Goal: Task Accomplishment & Management: Manage account settings

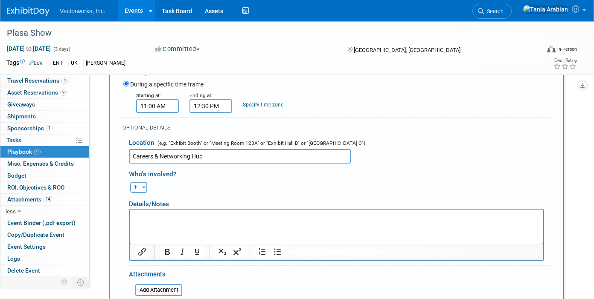
click at [209, 155] on input "Careers & Networking Hub" at bounding box center [240, 156] width 222 height 14
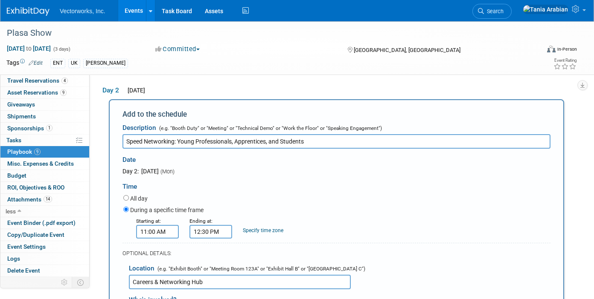
scroll to position [197, 0]
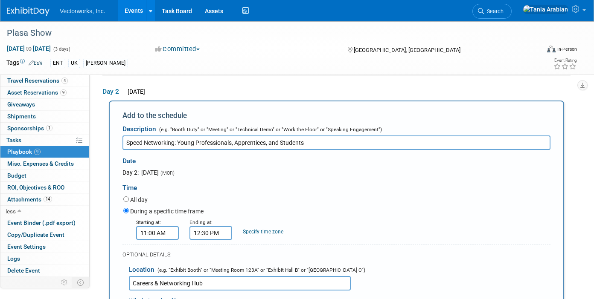
type input "Careers & Networking Hub"
click at [151, 234] on input "11:00 AM" at bounding box center [157, 233] width 43 height 14
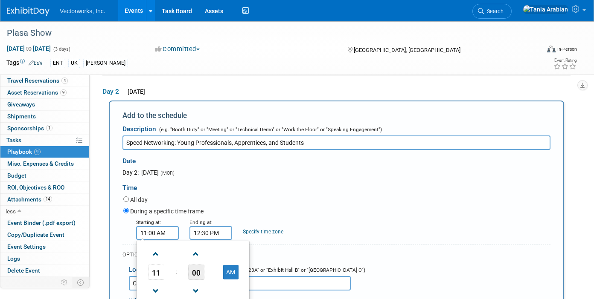
click at [195, 267] on span "00" at bounding box center [196, 272] width 16 height 15
click at [206, 274] on td "30" at bounding box center [206, 277] width 27 height 23
type input "11:30 AM"
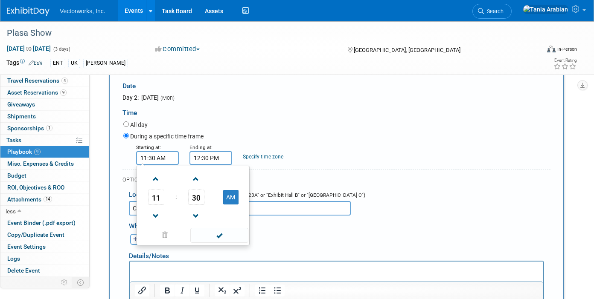
scroll to position [298, 0]
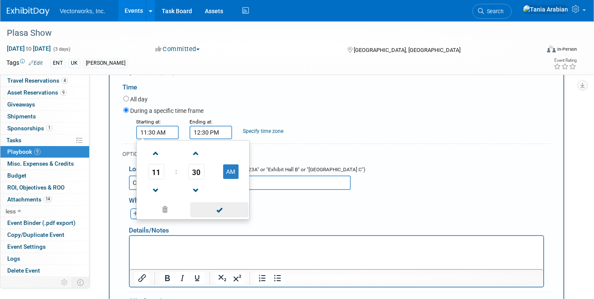
click at [223, 210] on span at bounding box center [219, 210] width 58 height 15
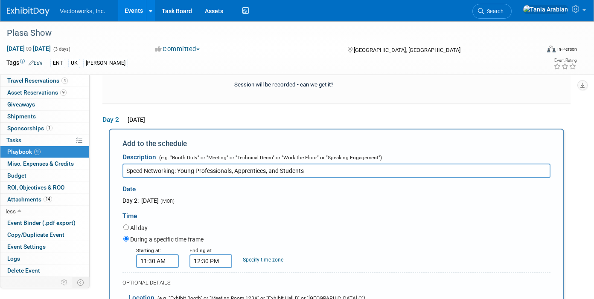
scroll to position [167, 0]
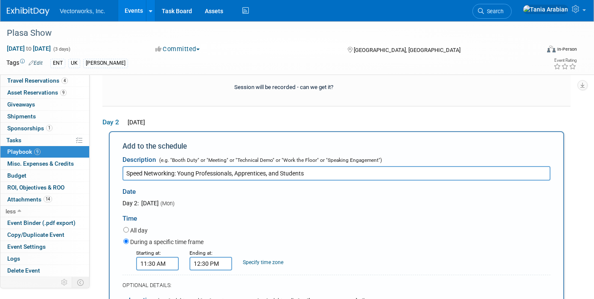
click at [313, 173] on input "Speed Networking: Young Professionals, Apprentices, and Students" at bounding box center [336, 173] width 428 height 14
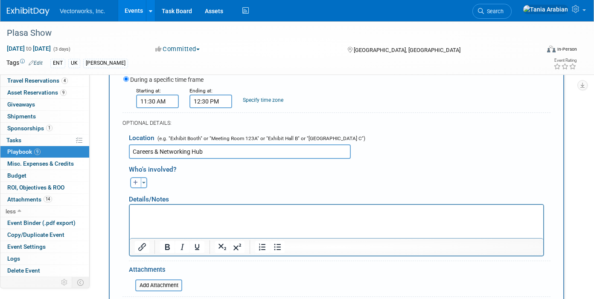
scroll to position [338, 0]
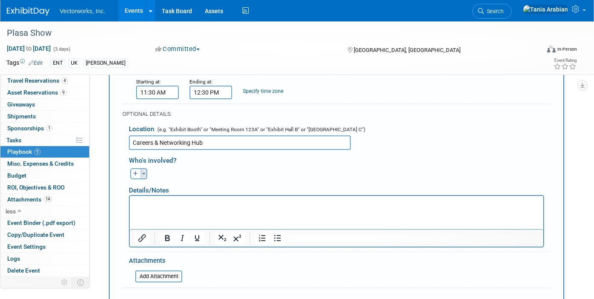
click at [145, 173] on button "Toggle Dropdown" at bounding box center [144, 173] width 6 height 11
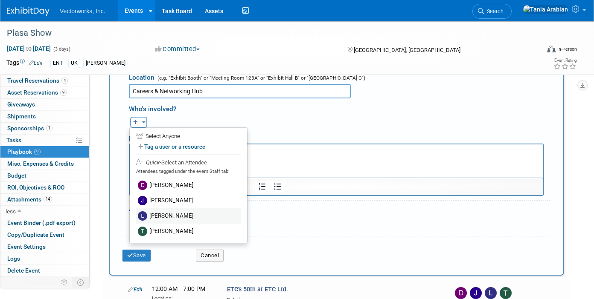
scroll to position [390, 0]
click at [154, 137] on div "Select Anyone" at bounding box center [188, 136] width 104 height 8
click at [156, 145] on label "Tag a user or a resource" at bounding box center [188, 146] width 104 height 12
select select
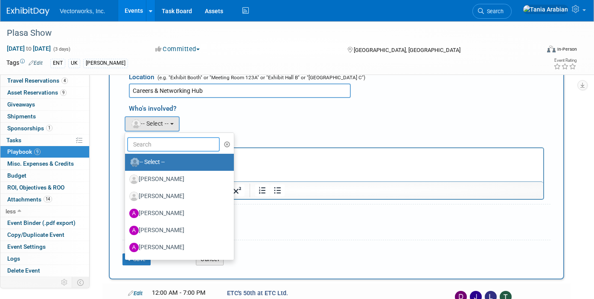
click at [156, 144] on input "text" at bounding box center [173, 144] width 93 height 14
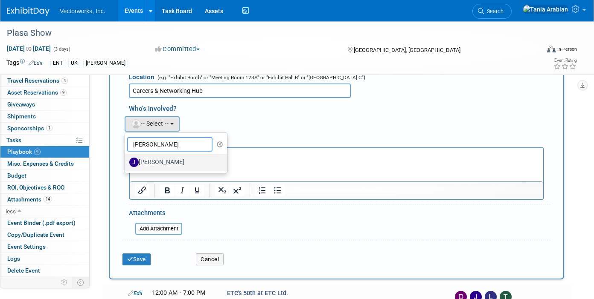
type input "[PERSON_NAME]"
click at [157, 161] on label "[PERSON_NAME]" at bounding box center [173, 163] width 89 height 14
click at [126, 161] on input "[PERSON_NAME]" at bounding box center [124, 162] width 6 height 6
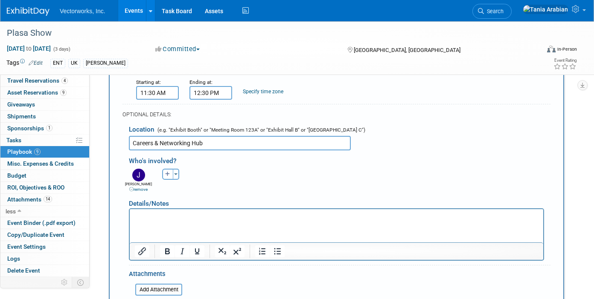
scroll to position [336, 0]
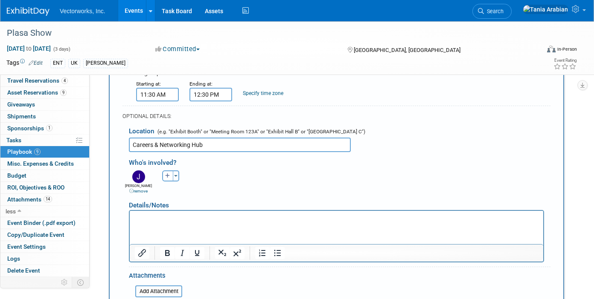
click at [210, 176] on div "[PERSON_NAME] remove [PERSON_NAME] remove [PERSON_NAME] remove (me)" at bounding box center [339, 181] width 434 height 26
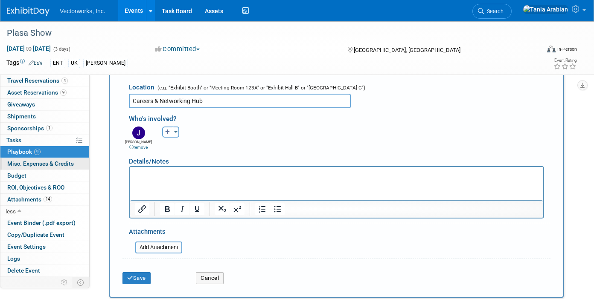
scroll to position [375, 0]
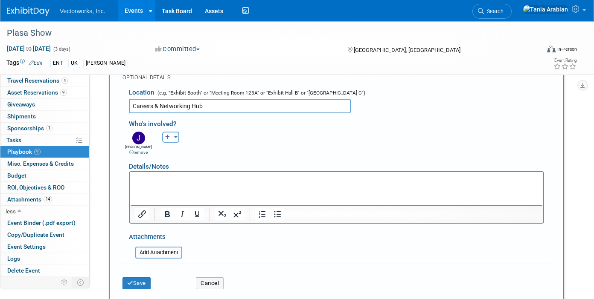
click at [150, 182] on p "Rich Text Area. Press ALT-0 for help." at bounding box center [336, 180] width 403 height 9
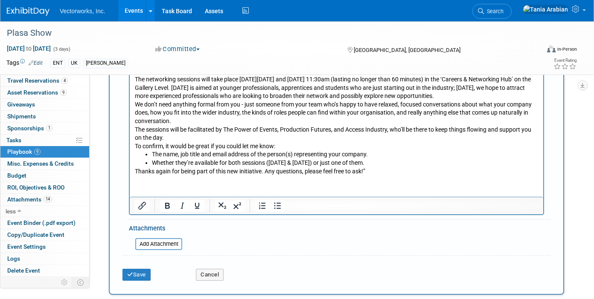
scroll to position [476, 0]
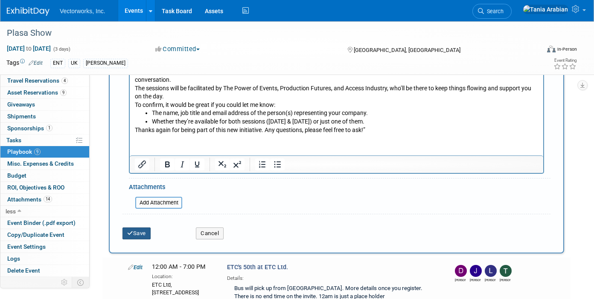
click at [141, 232] on button "Save" at bounding box center [136, 234] width 28 height 12
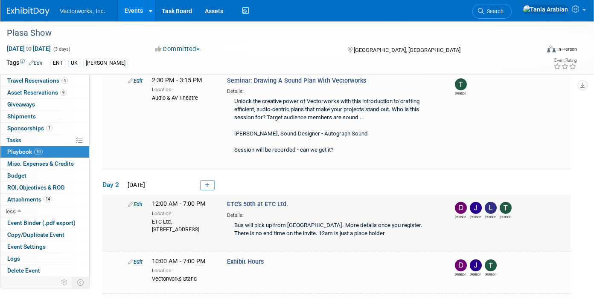
scroll to position [293, 0]
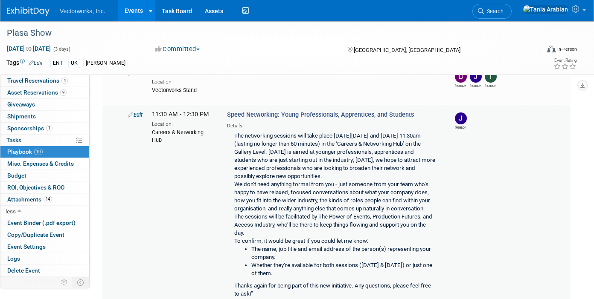
click at [141, 116] on link "Edit" at bounding box center [135, 115] width 14 height 6
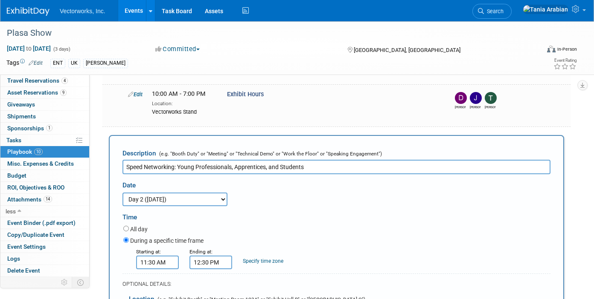
scroll to position [268, 0]
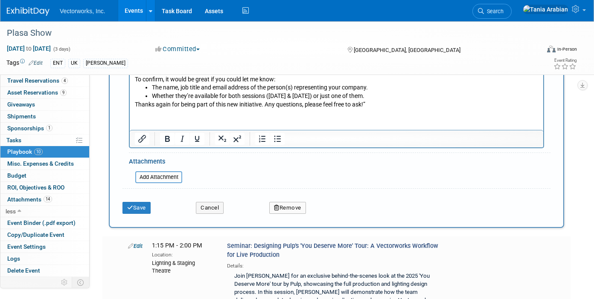
scroll to position [663, 0]
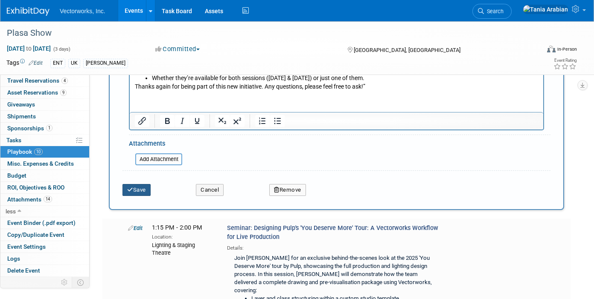
click at [131, 192] on icon "submit" at bounding box center [130, 190] width 6 height 6
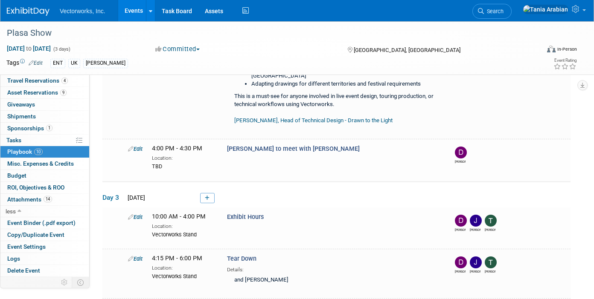
scroll to position [644, 0]
click at [206, 193] on link at bounding box center [207, 198] width 14 height 10
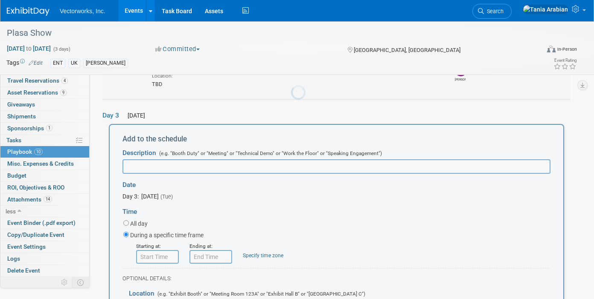
scroll to position [0, 0]
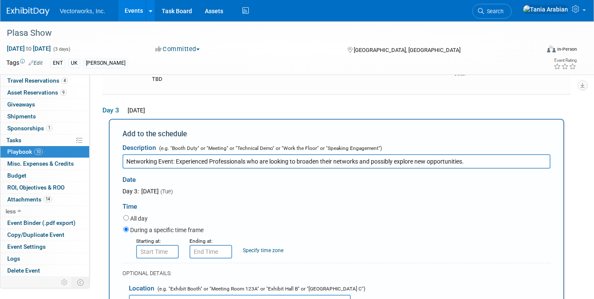
type input "Networking Event: Experienced Professionals who are looking to broaden their ne…"
click at [157, 245] on input "8:00 AM" at bounding box center [157, 252] width 43 height 14
click at [151, 284] on span "08" at bounding box center [156, 291] width 16 height 15
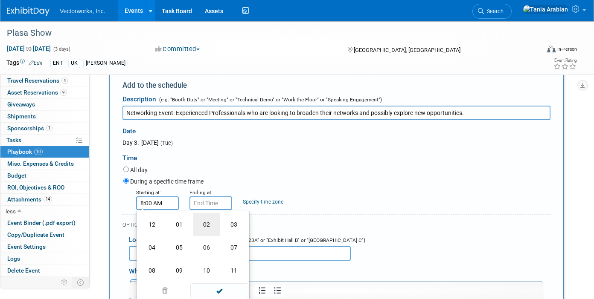
scroll to position [797, 0]
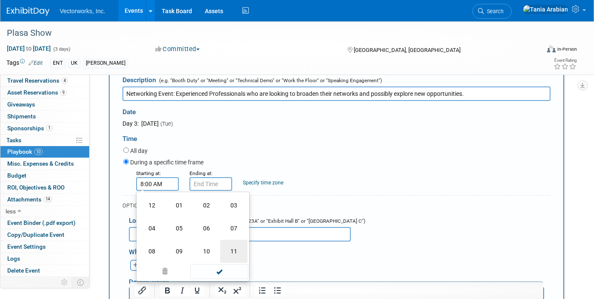
click at [230, 240] on td "11" at bounding box center [233, 251] width 27 height 23
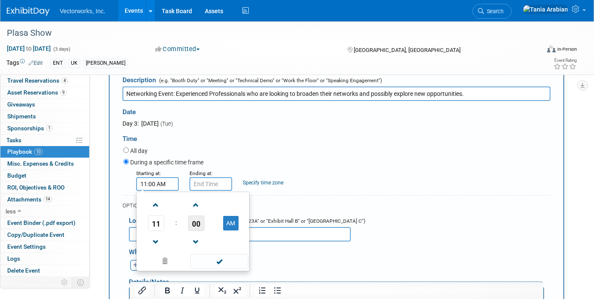
click at [195, 216] on span "00" at bounding box center [196, 223] width 16 height 15
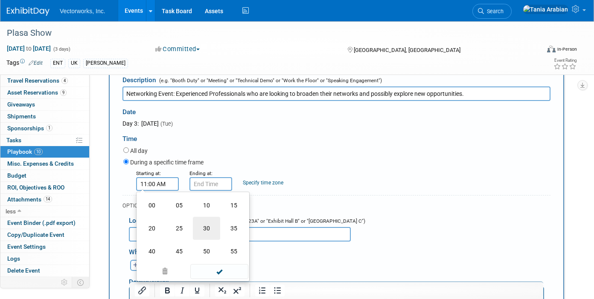
click at [204, 217] on td "30" at bounding box center [206, 228] width 27 height 23
type input "11:30 AM"
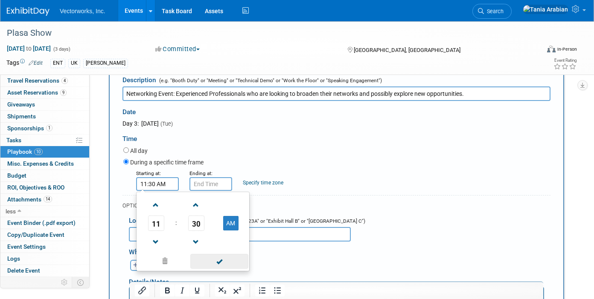
click at [209, 254] on span at bounding box center [219, 261] width 58 height 15
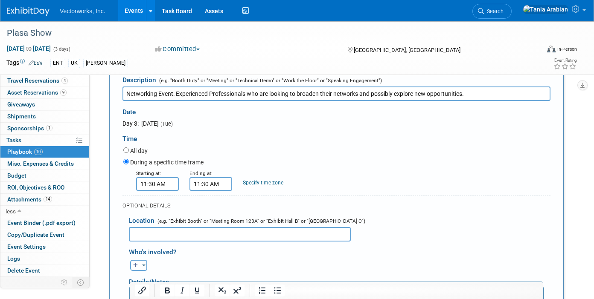
click at [200, 177] on input "11:30 AM" at bounding box center [210, 184] width 43 height 14
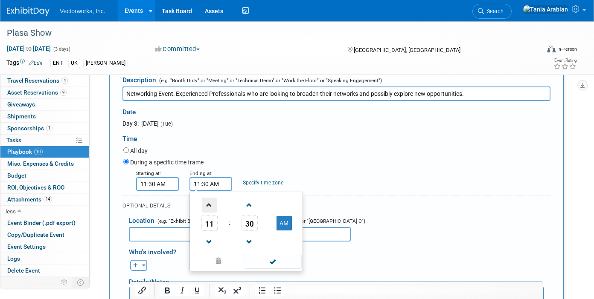
click at [206, 198] on span at bounding box center [209, 205] width 15 height 15
type input "12:30 PM"
click at [252, 254] on span at bounding box center [273, 261] width 58 height 15
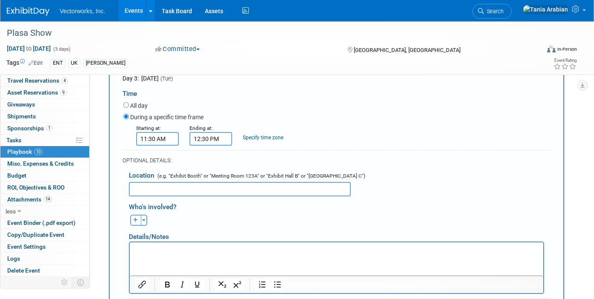
scroll to position [852, 0]
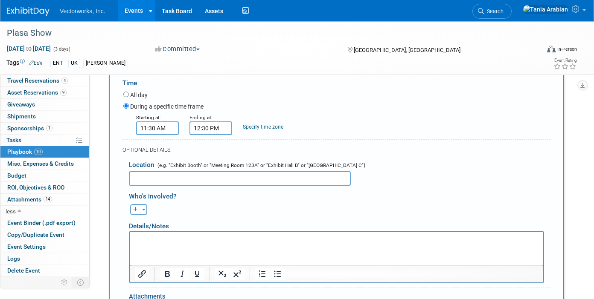
click at [142, 171] on input "text" at bounding box center [240, 178] width 222 height 14
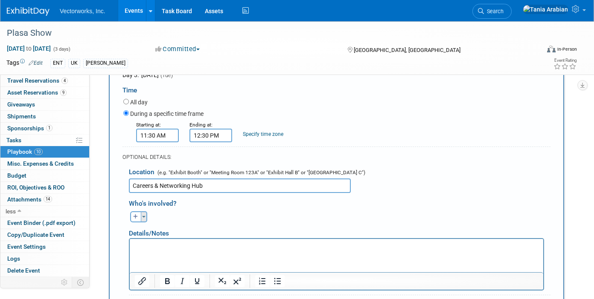
type input "Careers & Networking Hub"
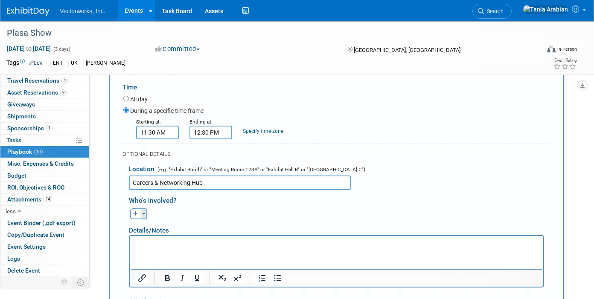
click at [142, 209] on button "Toggle Dropdown" at bounding box center [144, 214] width 6 height 11
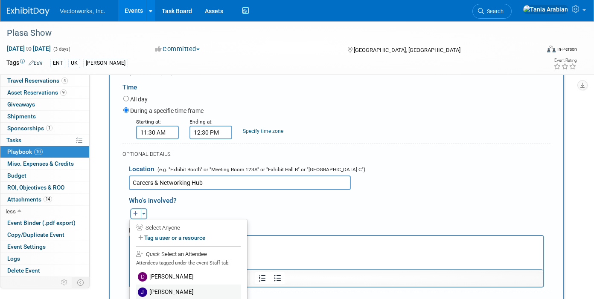
click at [159, 285] on label "[PERSON_NAME]" at bounding box center [188, 292] width 105 height 15
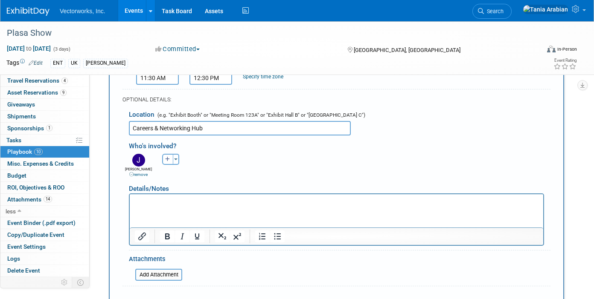
scroll to position [907, 0]
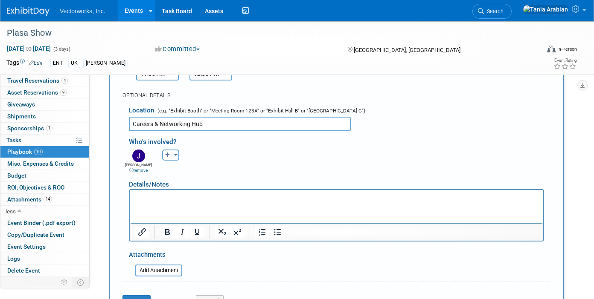
click at [164, 199] on p "Rich Text Area. Press ALT-0 for help." at bounding box center [336, 197] width 403 height 9
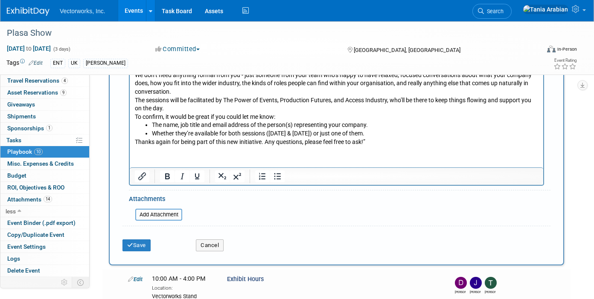
scroll to position [1058, 0]
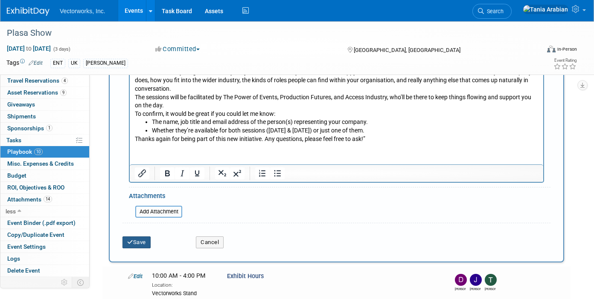
click at [137, 237] on button "Save" at bounding box center [136, 243] width 28 height 12
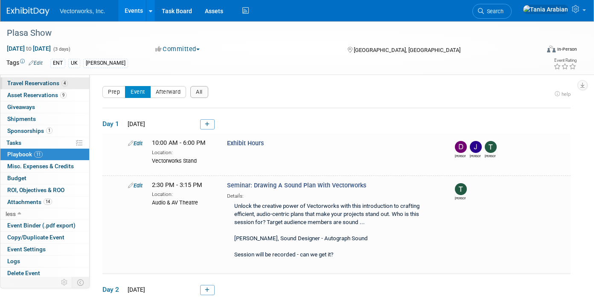
scroll to position [0, 0]
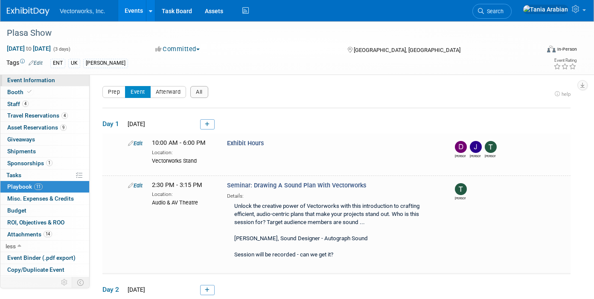
click at [26, 81] on span "Event Information" at bounding box center [31, 80] width 48 height 7
select select "[PERSON_NAME] Arabian"
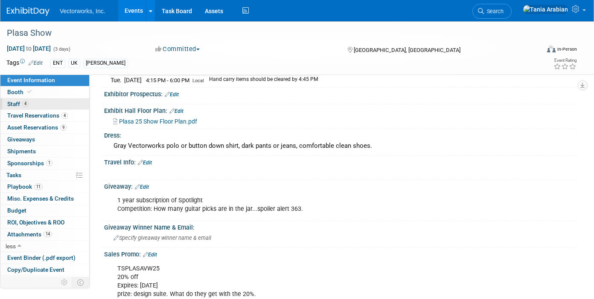
scroll to position [0, 0]
click at [10, 93] on span "Booth" at bounding box center [20, 91] width 26 height 7
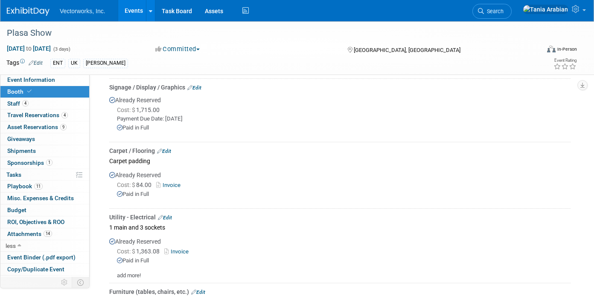
scroll to position [0, 0]
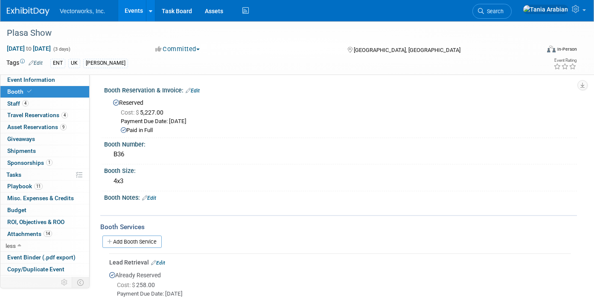
click at [155, 197] on link "Edit" at bounding box center [149, 198] width 14 height 6
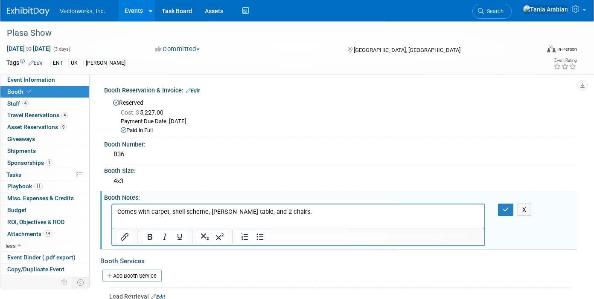
click at [318, 216] on html "Comes with carpet, shell scheme, [PERSON_NAME] table, and 2 chairs." at bounding box center [298, 210] width 372 height 12
click at [511, 209] on button "button" at bounding box center [506, 210] width 16 height 12
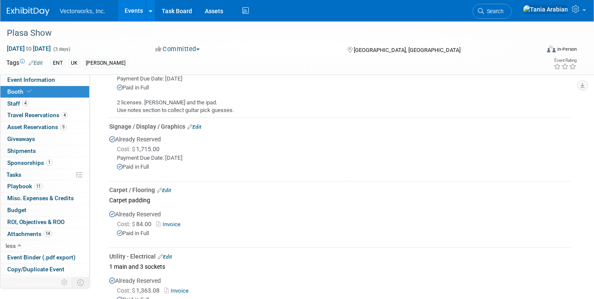
scroll to position [236, 0]
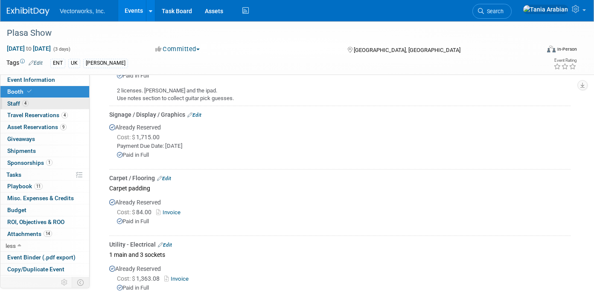
click at [51, 109] on link "4 Staff 4" at bounding box center [44, 104] width 89 height 12
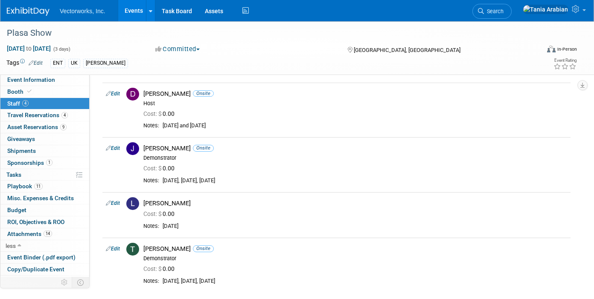
scroll to position [0, 0]
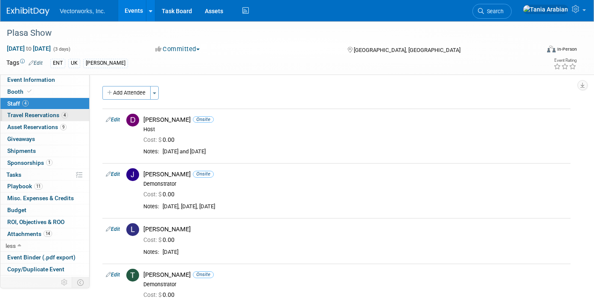
click at [14, 113] on span "Travel Reservations 4" at bounding box center [37, 115] width 61 height 7
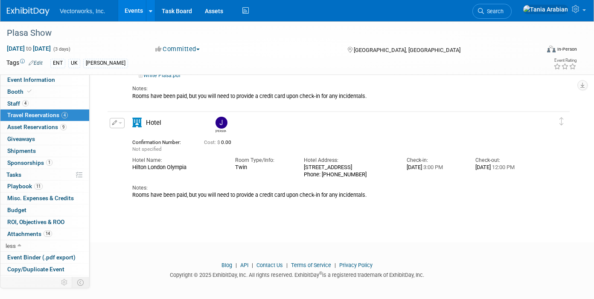
scroll to position [360, 0]
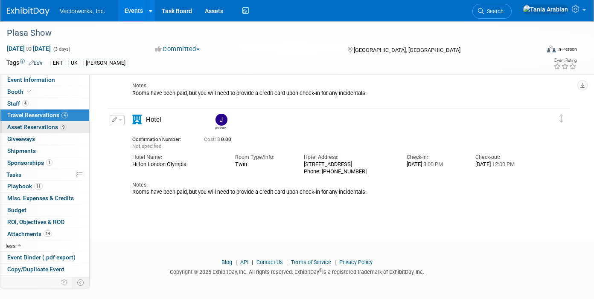
click at [26, 128] on span "Asset Reservations 9" at bounding box center [36, 127] width 59 height 7
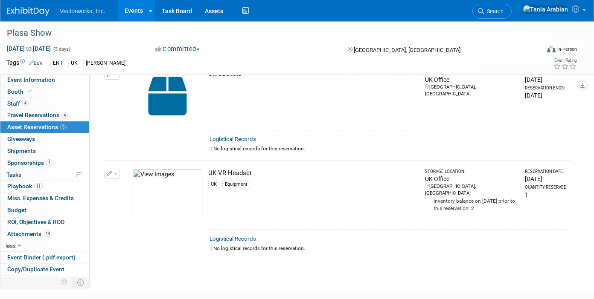
scroll to position [806, 0]
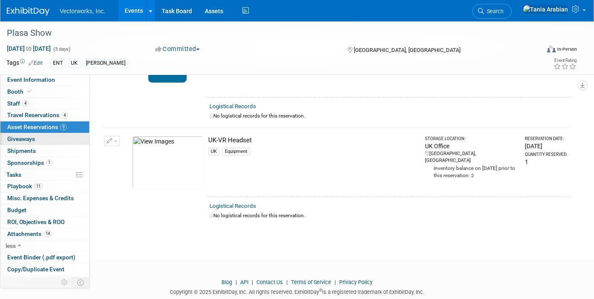
click at [33, 138] on span "Giveaways 0" at bounding box center [21, 139] width 28 height 7
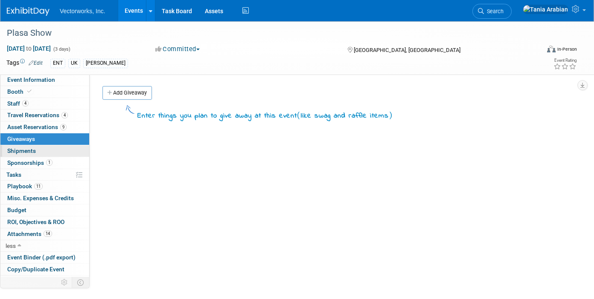
click at [21, 151] on span "Shipments 0" at bounding box center [21, 151] width 29 height 7
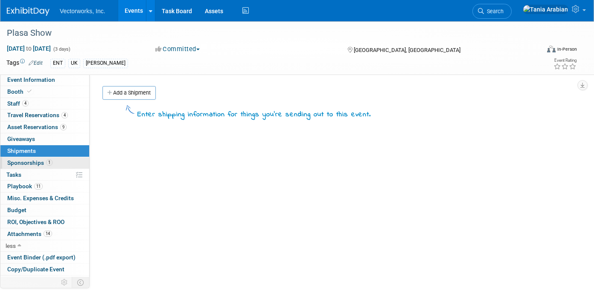
click at [37, 165] on span "Sponsorships 1" at bounding box center [29, 162] width 45 height 7
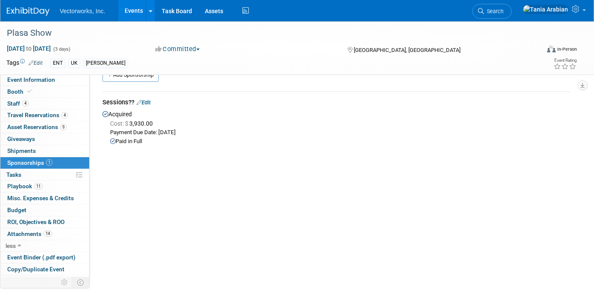
scroll to position [14, 0]
click at [162, 129] on div "Cost: $ 3,930.00" at bounding box center [340, 128] width 460 height 9
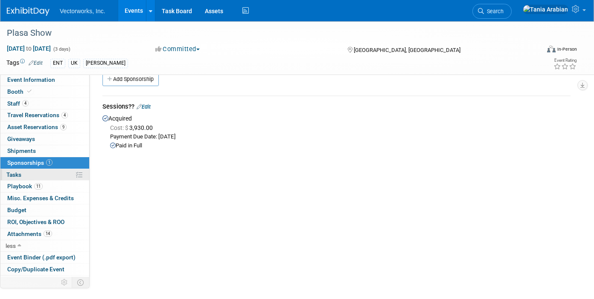
click at [18, 173] on span "Tasks 0%" at bounding box center [13, 174] width 15 height 7
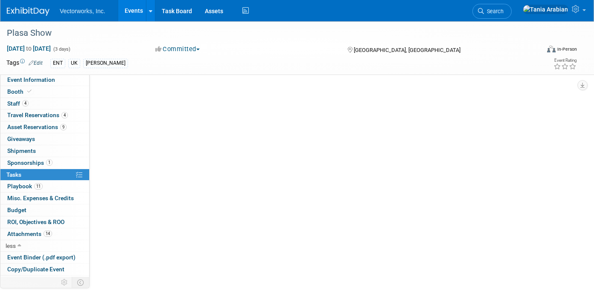
scroll to position [0, 0]
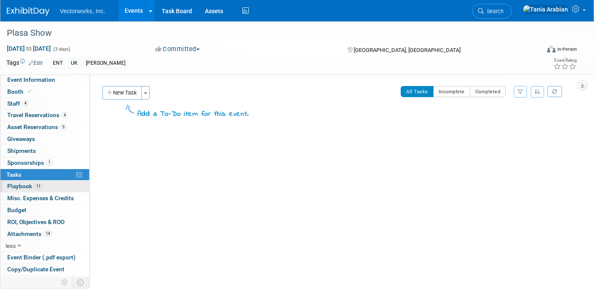
click at [12, 186] on span "Playbook 11" at bounding box center [24, 186] width 35 height 7
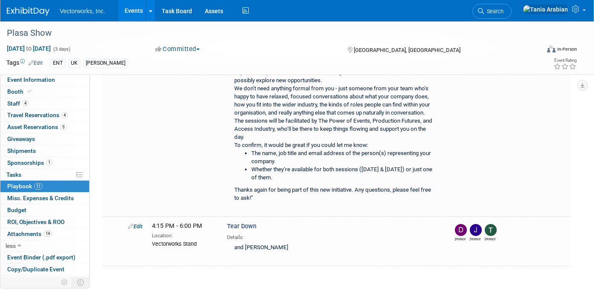
scroll to position [891, 0]
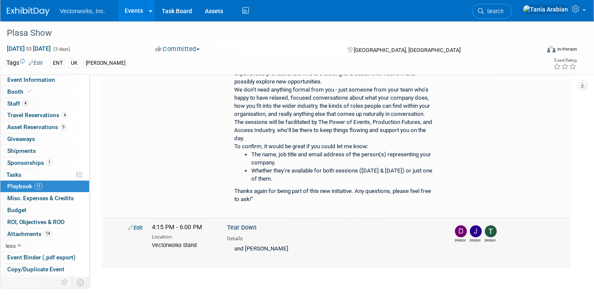
click at [140, 225] on link "Edit" at bounding box center [135, 228] width 14 height 6
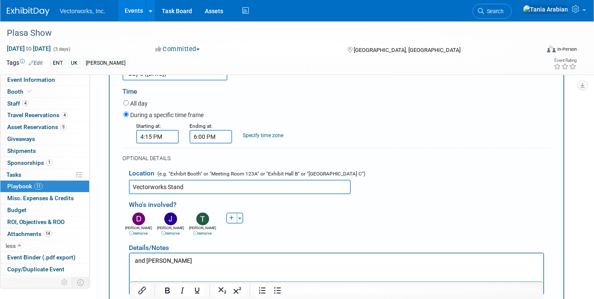
scroll to position [1128, 0]
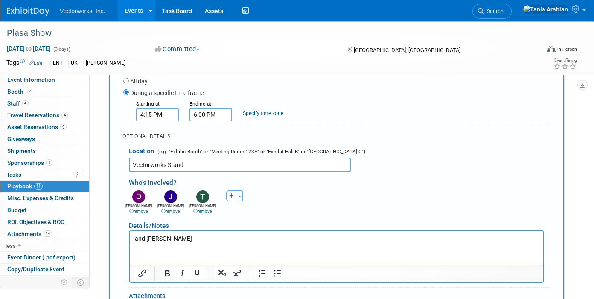
click at [176, 209] on link "remove" at bounding box center [170, 211] width 18 height 5
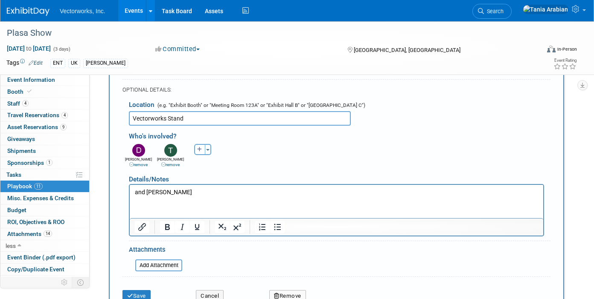
scroll to position [1181, 0]
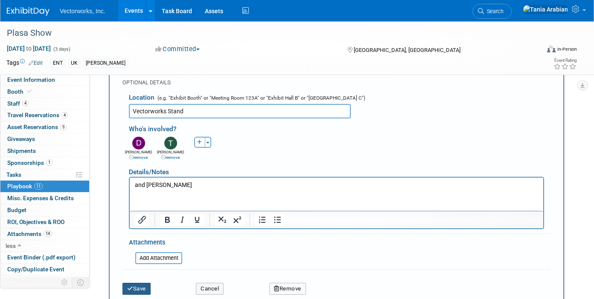
click at [145, 283] on button "Save" at bounding box center [136, 289] width 28 height 12
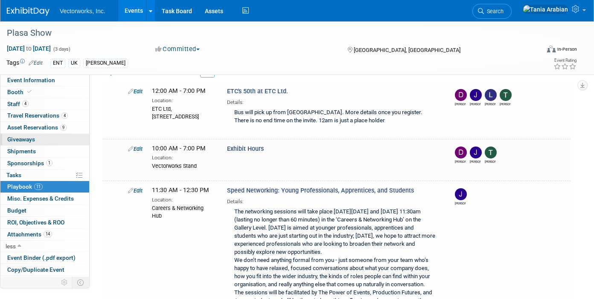
scroll to position [167, 0]
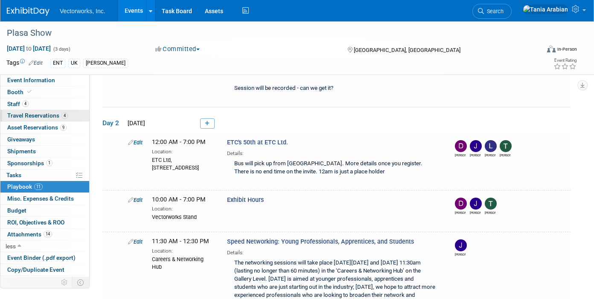
click at [35, 116] on span "Travel Reservations 4" at bounding box center [37, 115] width 61 height 7
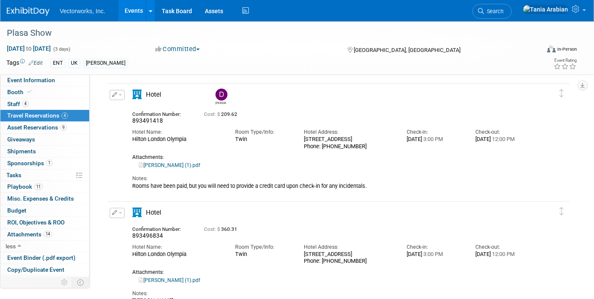
scroll to position [29, 0]
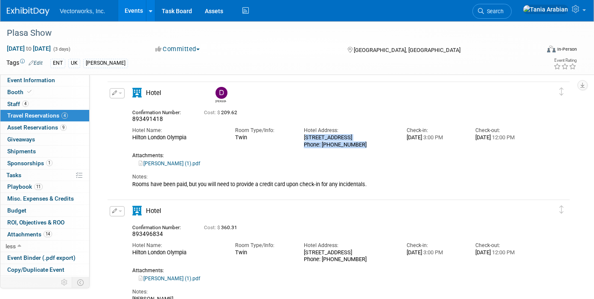
drag, startPoint x: 303, startPoint y: 139, endPoint x: 370, endPoint y: 153, distance: 68.0
click at [370, 148] on div "[STREET_ADDRESS] Phone: [PHONE_NUMBER]" at bounding box center [349, 141] width 90 height 14
copy div "[STREET_ADDRESS] Phone: [PHONE_NUMBER]"
click at [272, 148] on div "Hotel Name: [GEOGRAPHIC_DATA] Room Type/Info: Twin 3:00 PM" at bounding box center [332, 136] width 412 height 26
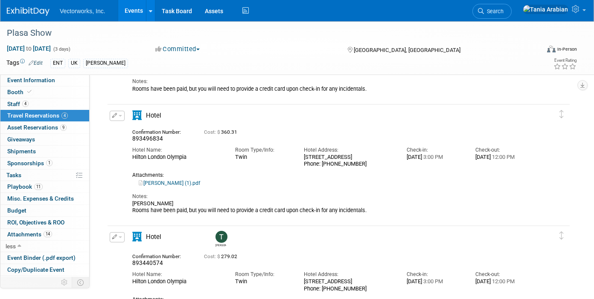
scroll to position [122, 0]
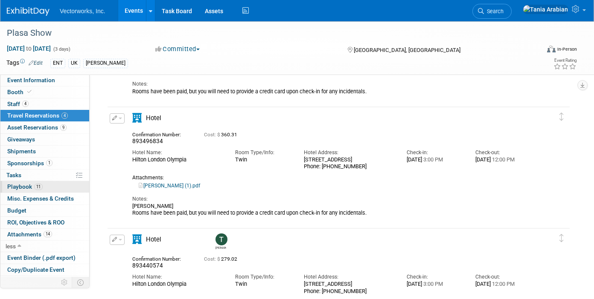
click at [18, 188] on span "Playbook 11" at bounding box center [24, 186] width 35 height 7
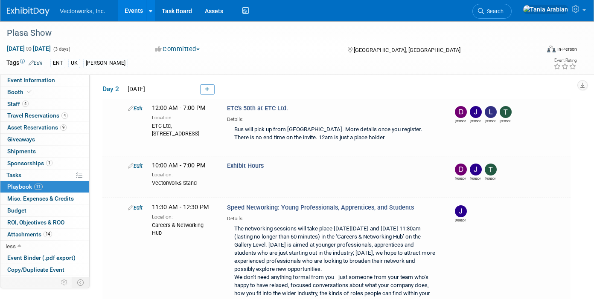
scroll to position [195, 0]
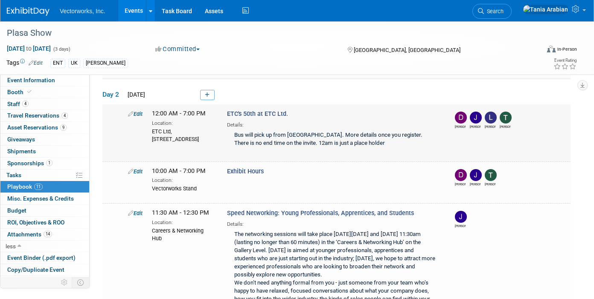
click at [140, 115] on link "Edit" at bounding box center [135, 114] width 14 height 6
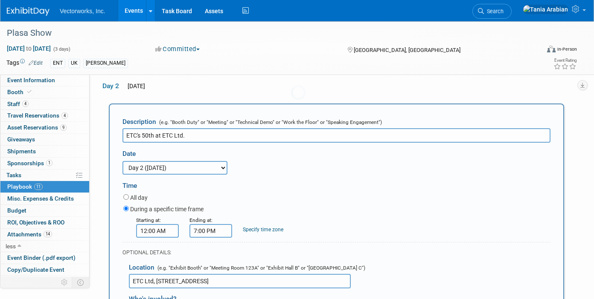
scroll to position [0, 0]
click at [169, 231] on input "12:00 AM" at bounding box center [157, 231] width 43 height 14
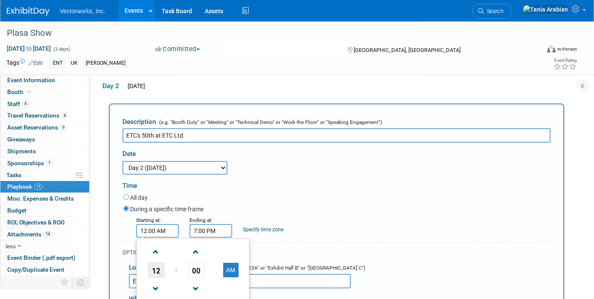
click at [157, 270] on span "12" at bounding box center [156, 270] width 16 height 15
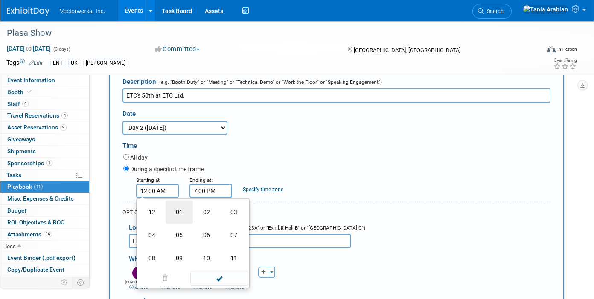
scroll to position [252, 0]
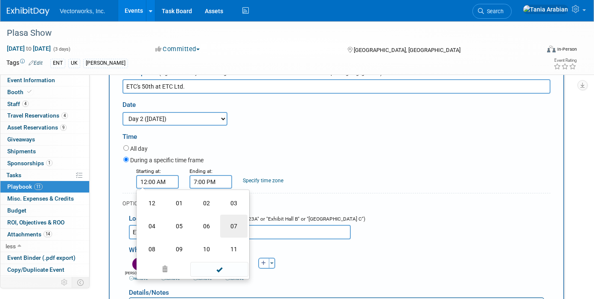
click at [225, 231] on td "07" at bounding box center [233, 226] width 27 height 23
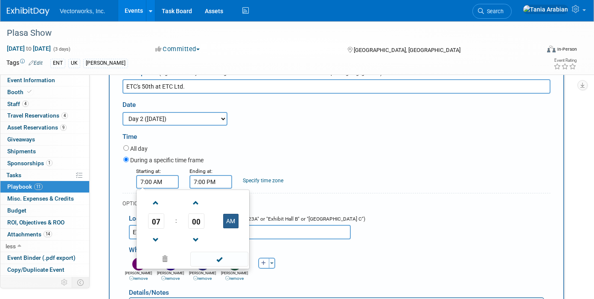
click at [226, 221] on button "AM" at bounding box center [230, 221] width 15 height 14
type input "7:00 PM"
click at [217, 257] on span at bounding box center [219, 259] width 58 height 15
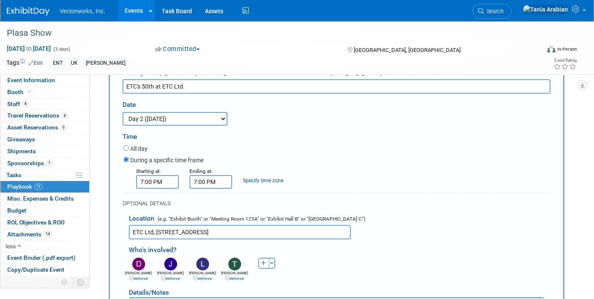
click at [216, 182] on input "7:00 PM" at bounding box center [210, 182] width 43 height 14
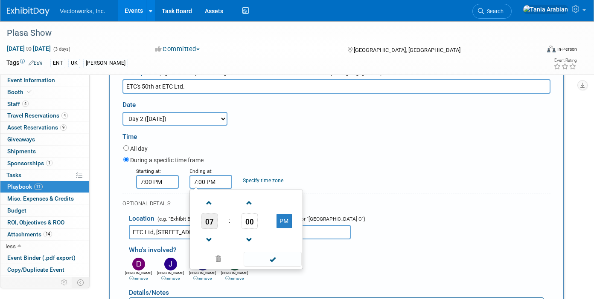
click at [207, 222] on span "07" at bounding box center [209, 221] width 16 height 15
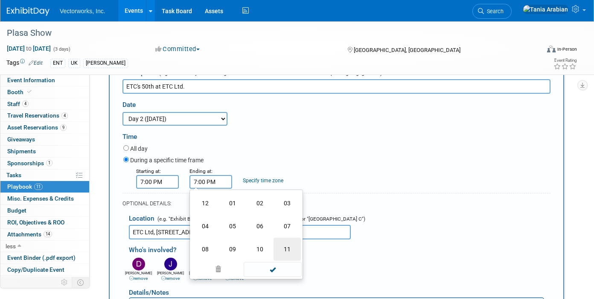
click at [290, 253] on td "11" at bounding box center [286, 249] width 27 height 23
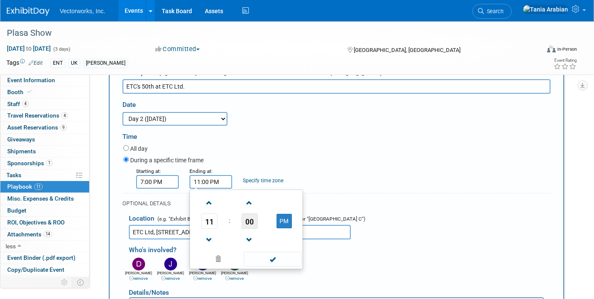
click at [253, 226] on span "00" at bounding box center [249, 221] width 16 height 15
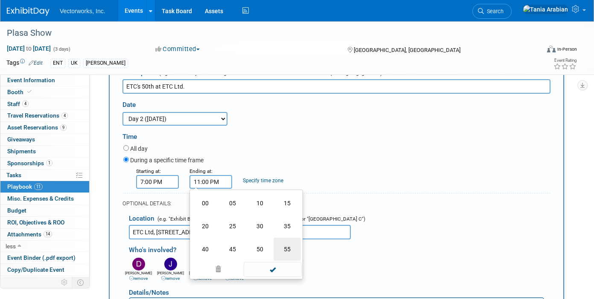
click at [288, 246] on td "55" at bounding box center [286, 249] width 27 height 23
type input "11:55 PM"
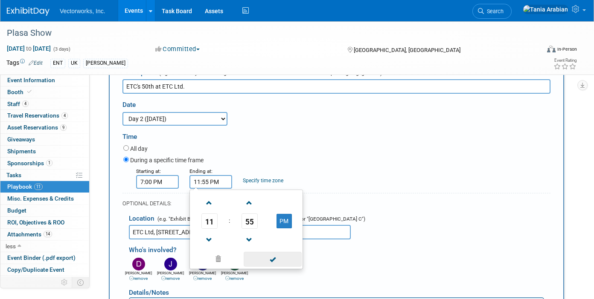
click at [283, 255] on span at bounding box center [273, 259] width 58 height 15
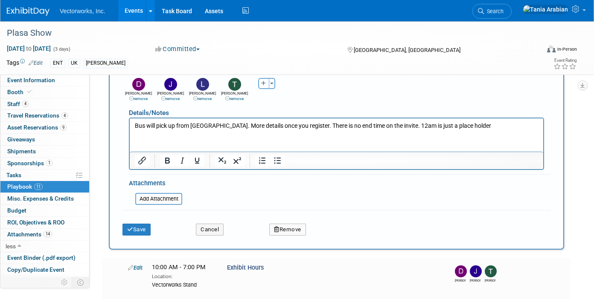
scroll to position [441, 0]
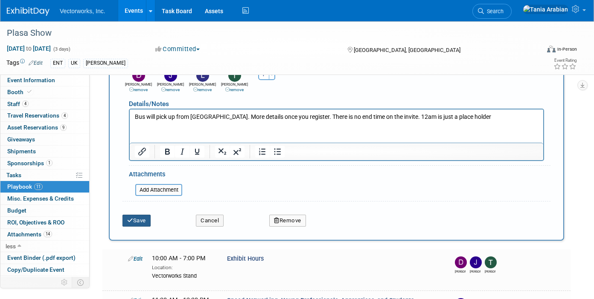
click at [147, 221] on button "Save" at bounding box center [136, 221] width 28 height 12
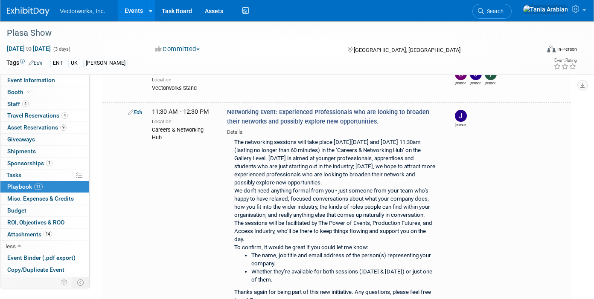
scroll to position [789, 0]
click at [139, 110] on link "Edit" at bounding box center [135, 113] width 14 height 6
select select "3296e1e7-db58-40b9-83bc-758bcd3264d5"
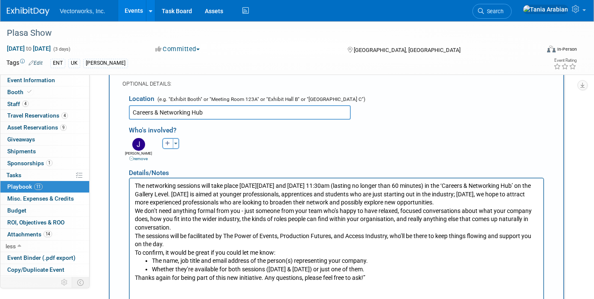
scroll to position [974, 0]
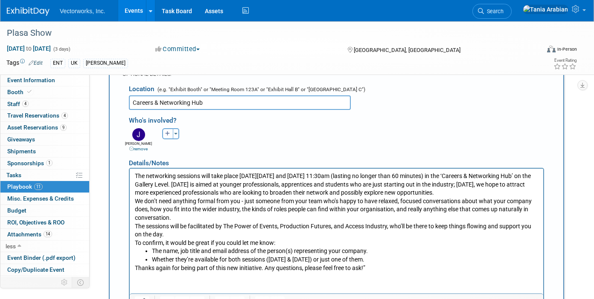
click at [170, 131] on icon "button" at bounding box center [167, 133] width 5 height 5
select select
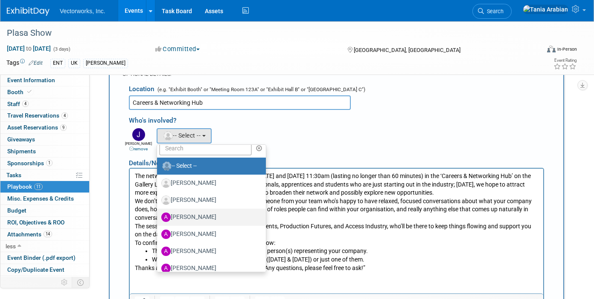
scroll to position [0, 0]
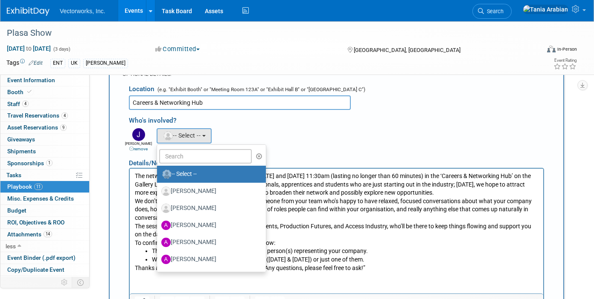
click at [249, 126] on div "[PERSON_NAME] remove [PERSON_NAME] remove [PERSON_NAME] remove (me)" at bounding box center [339, 139] width 434 height 26
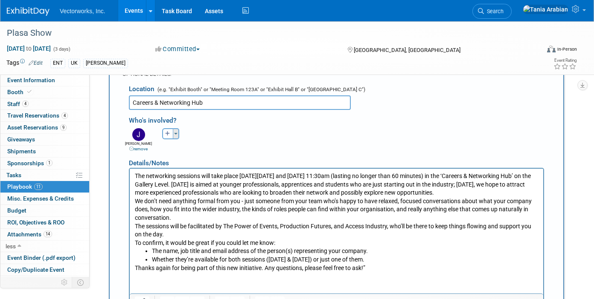
click at [176, 128] on button "Toggle Dropdown" at bounding box center [176, 133] width 6 height 11
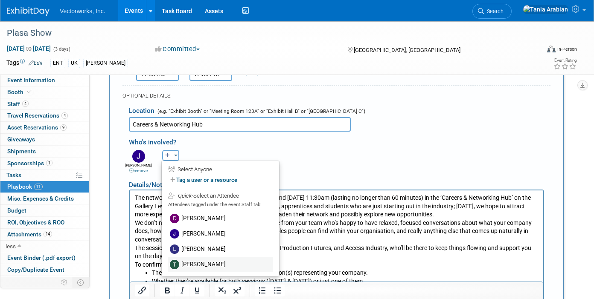
scroll to position [948, 0]
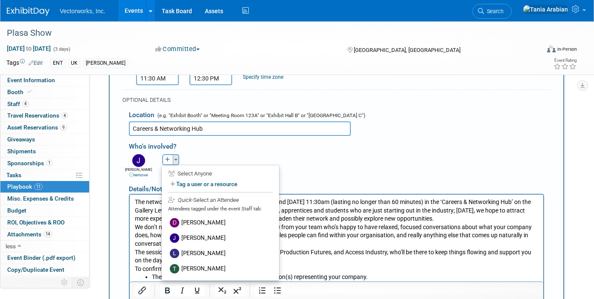
click at [176, 154] on button "Toggle Dropdown" at bounding box center [176, 159] width 6 height 11
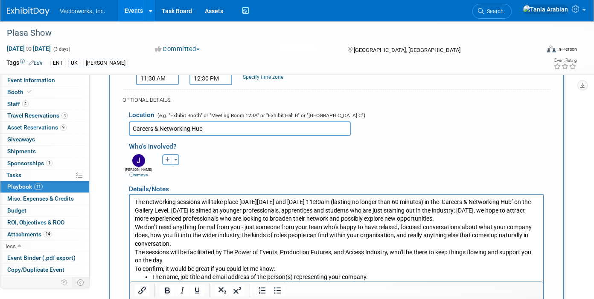
click at [171, 154] on button "button" at bounding box center [167, 159] width 11 height 11
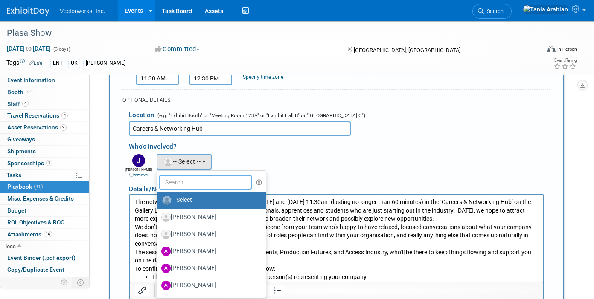
click at [182, 175] on input "text" at bounding box center [205, 182] width 93 height 14
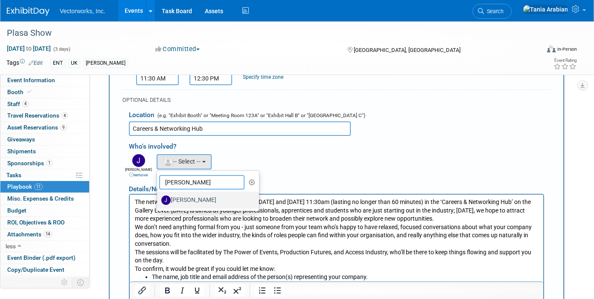
type input "[PERSON_NAME]"
click at [191, 194] on label "[PERSON_NAME]" at bounding box center [205, 201] width 89 height 14
click at [158, 197] on input "[PERSON_NAME]" at bounding box center [156, 200] width 6 height 6
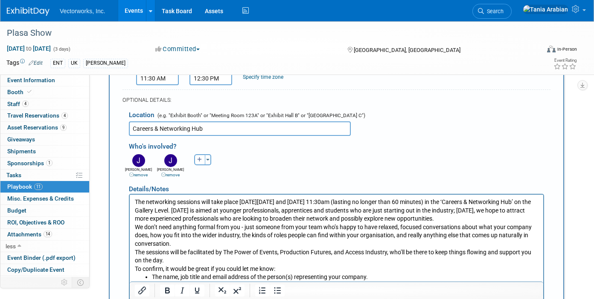
click at [142, 173] on link "remove" at bounding box center [138, 175] width 18 height 5
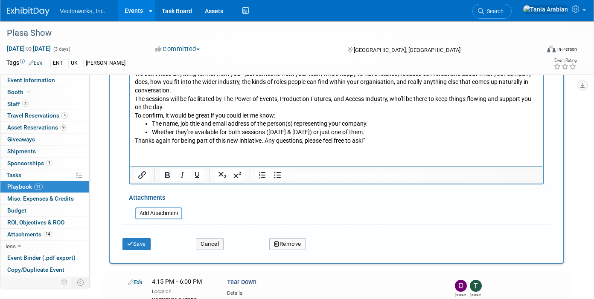
scroll to position [1119, 0]
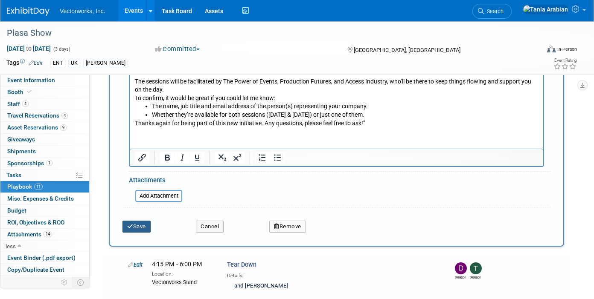
click at [145, 221] on button "Save" at bounding box center [136, 227] width 28 height 12
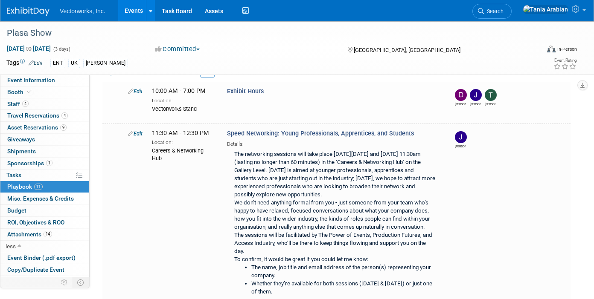
scroll to position [213, 0]
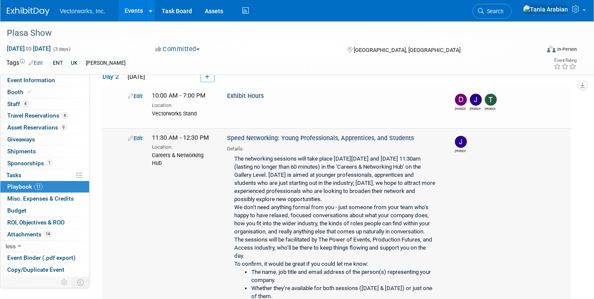
click at [136, 140] on link "Edit" at bounding box center [135, 138] width 14 height 6
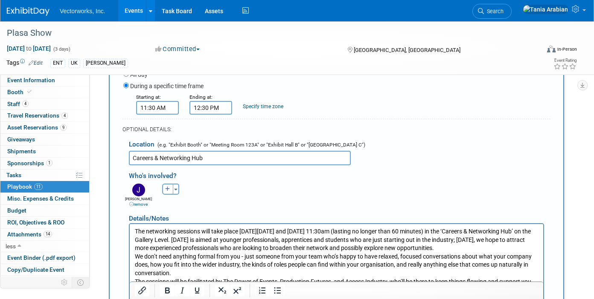
scroll to position [376, 0]
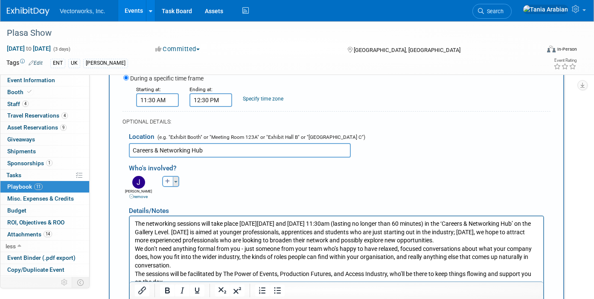
click at [174, 180] on button "Toggle Dropdown" at bounding box center [176, 181] width 6 height 11
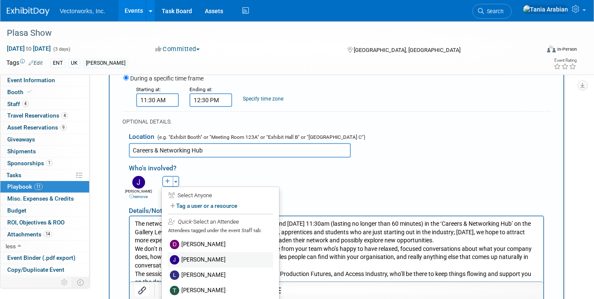
click at [185, 258] on label "[PERSON_NAME]" at bounding box center [220, 259] width 105 height 15
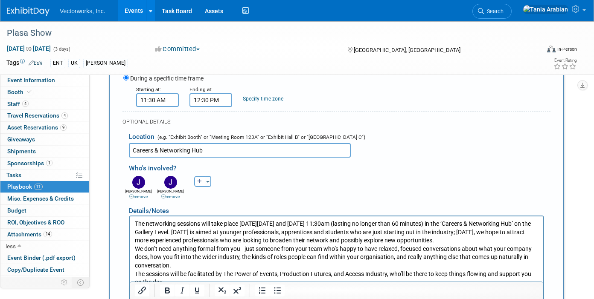
click at [148, 196] on link "remove" at bounding box center [138, 196] width 18 height 5
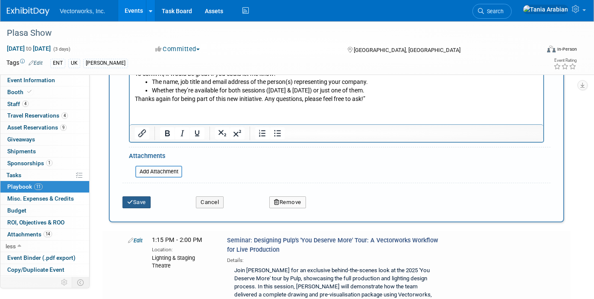
click at [148, 200] on button "Save" at bounding box center [136, 203] width 28 height 12
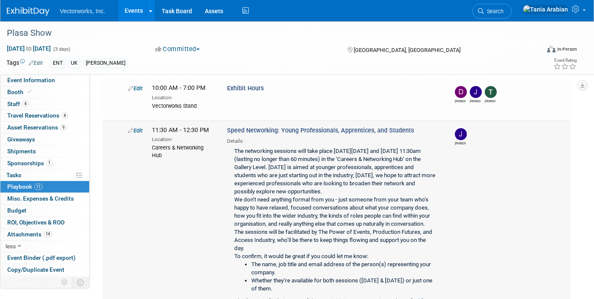
scroll to position [207, 0]
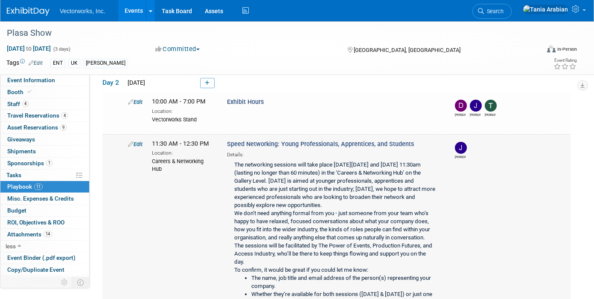
click at [138, 145] on link "Edit" at bounding box center [135, 144] width 14 height 6
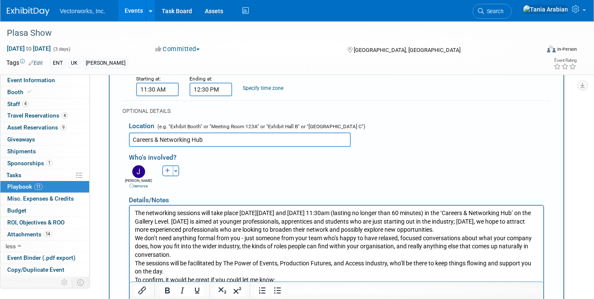
scroll to position [412, 0]
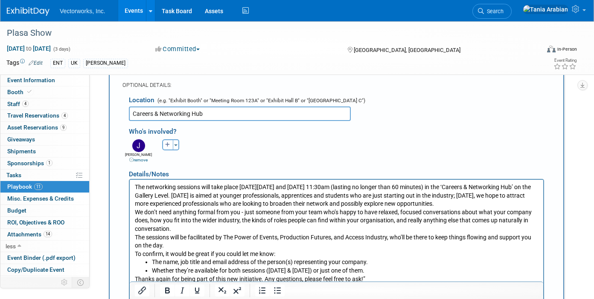
click at [164, 145] on button "button" at bounding box center [167, 144] width 11 height 11
select select
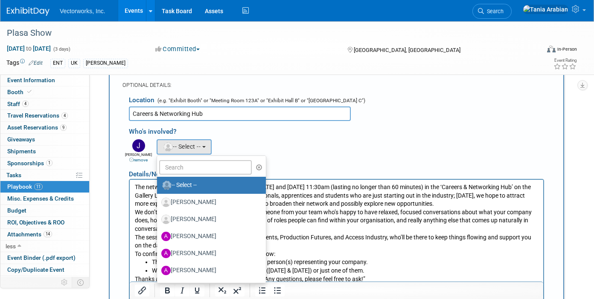
click at [239, 139] on div "[PERSON_NAME] remove [PERSON_NAME] remove [PERSON_NAME] remove (me)" at bounding box center [339, 150] width 434 height 26
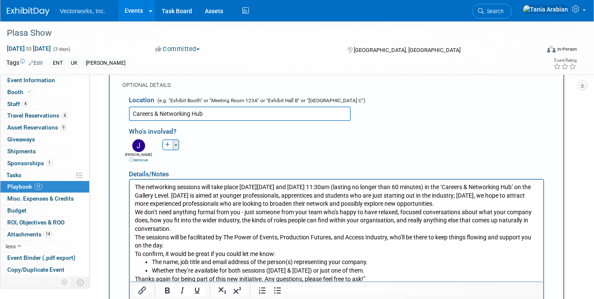
click at [178, 148] on button "Toggle Dropdown" at bounding box center [176, 144] width 6 height 11
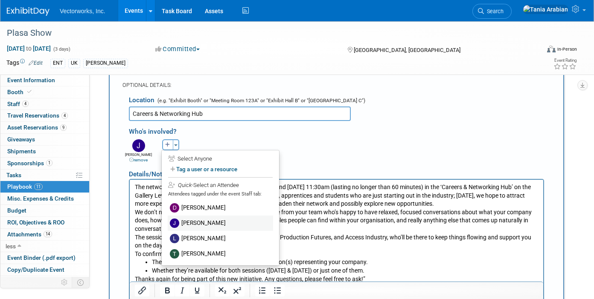
click at [206, 231] on label "[PERSON_NAME]" at bounding box center [220, 223] width 105 height 15
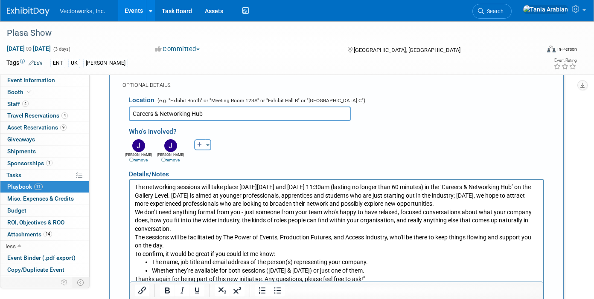
click at [173, 159] on link "remove" at bounding box center [170, 160] width 18 height 5
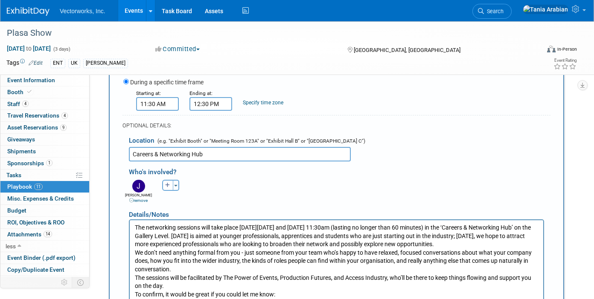
scroll to position [531, 0]
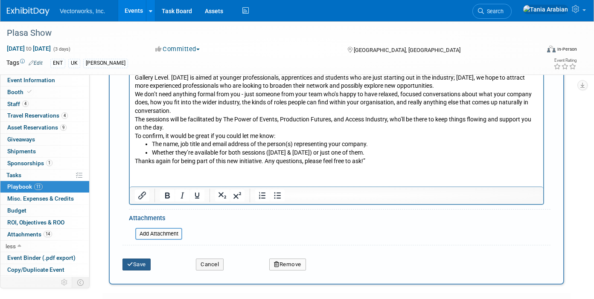
click at [142, 260] on button "Save" at bounding box center [136, 265] width 28 height 12
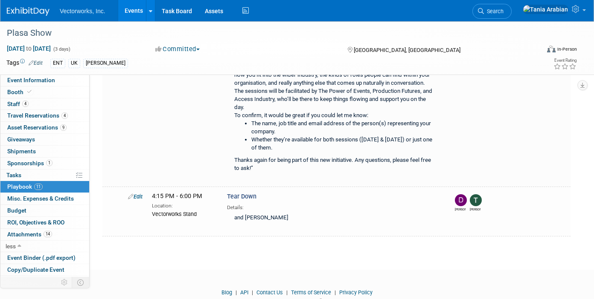
scroll to position [936, 0]
